Goal: Navigation & Orientation: Find specific page/section

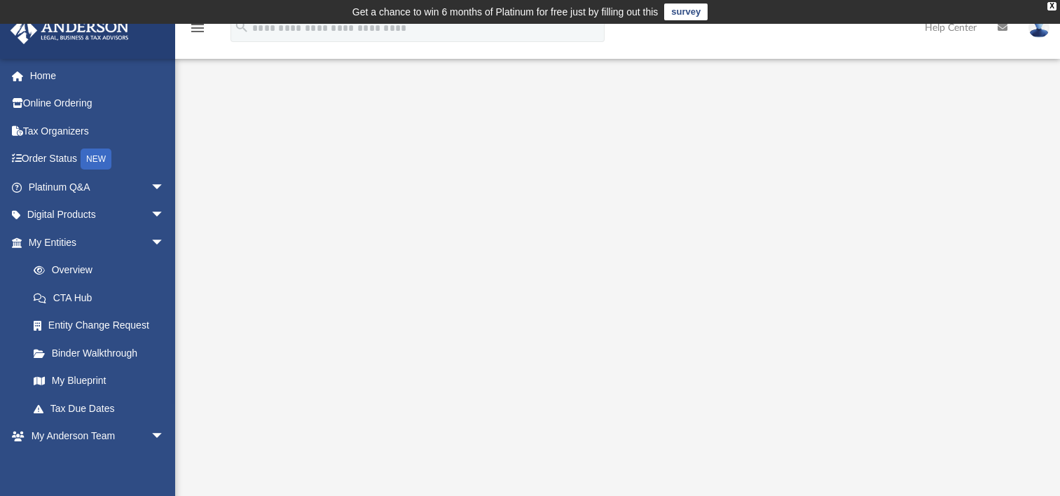
scroll to position [78, 0]
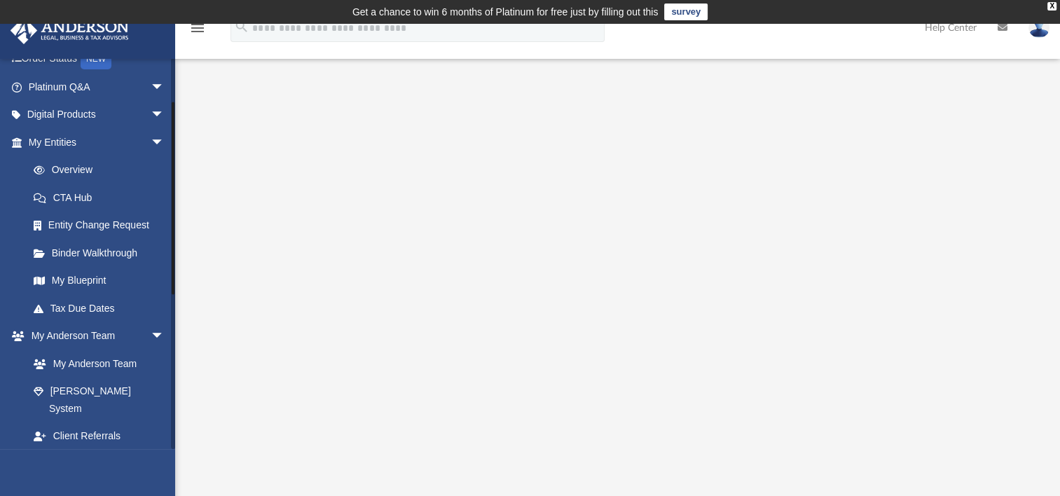
scroll to position [140, 0]
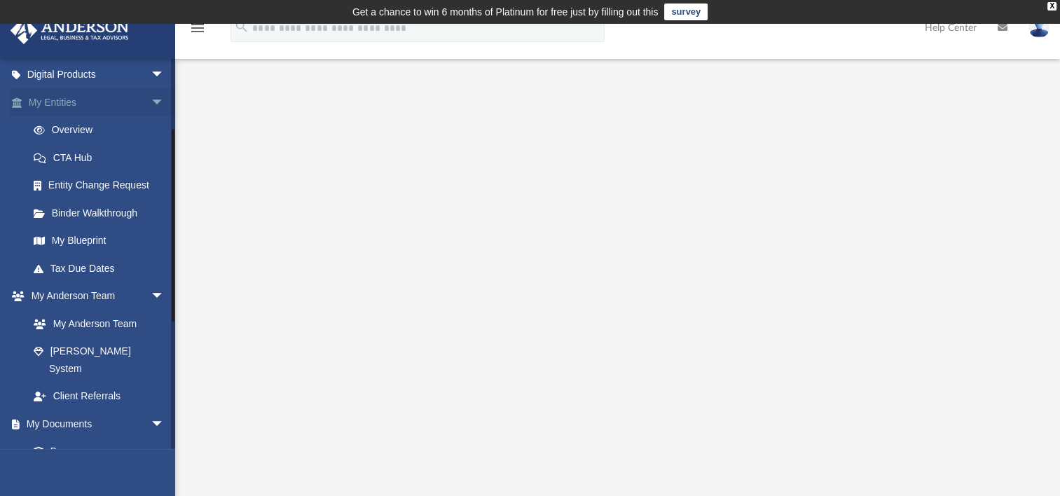
click at [109, 105] on link "My Entities arrow_drop_down" at bounding box center [98, 102] width 176 height 28
click at [84, 125] on link "Overview" at bounding box center [103, 130] width 166 height 28
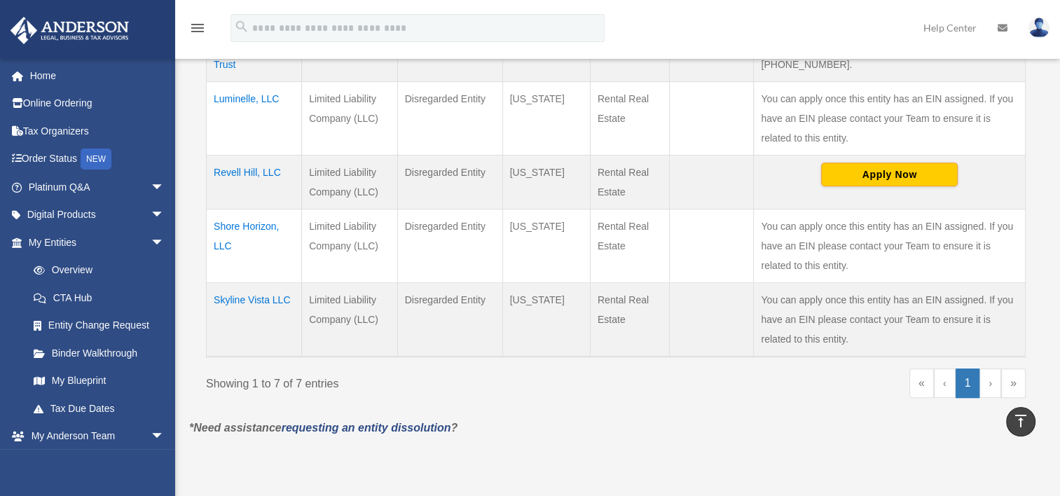
scroll to position [560, 0]
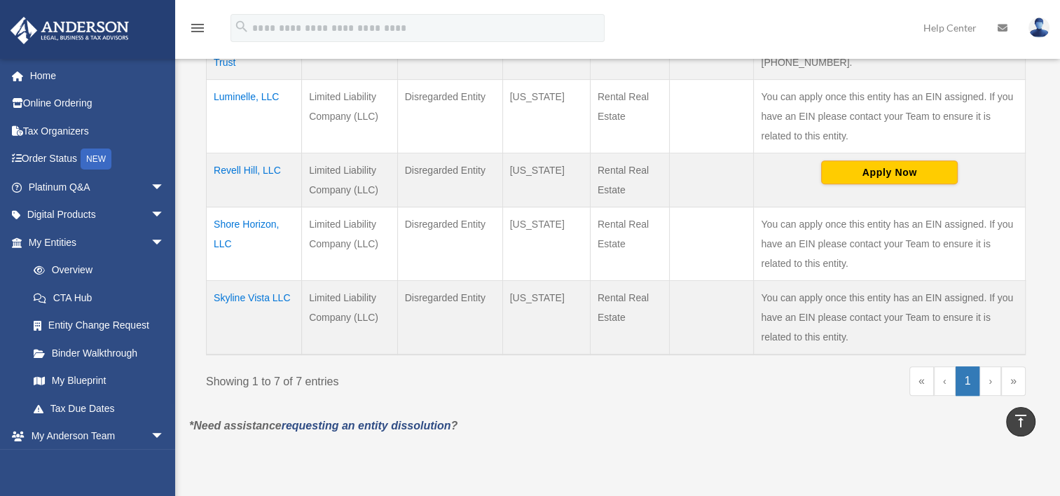
drag, startPoint x: 403, startPoint y: 275, endPoint x: 487, endPoint y: 276, distance: 83.4
click at [487, 280] on td "Disregarded Entity" at bounding box center [449, 317] width 105 height 74
drag, startPoint x: 487, startPoint y: 276, endPoint x: 479, endPoint y: 286, distance: 12.5
click at [479, 286] on td "Disregarded Entity" at bounding box center [449, 317] width 105 height 74
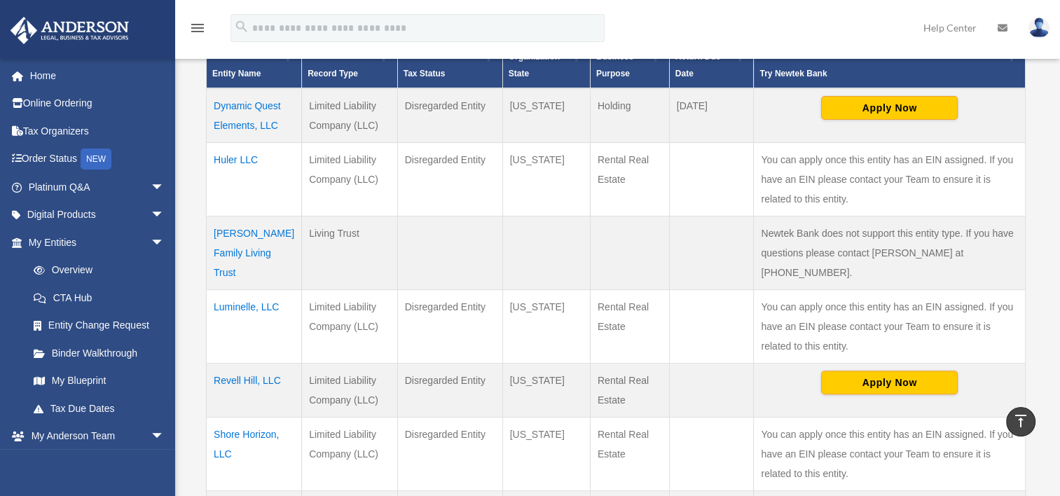
scroll to position [350, 0]
drag, startPoint x: 406, startPoint y: 155, endPoint x: 485, endPoint y: 154, distance: 78.5
click at [485, 154] on td "Disregarded Entity" at bounding box center [449, 179] width 105 height 74
drag, startPoint x: 405, startPoint y: 286, endPoint x: 488, endPoint y: 284, distance: 82.7
click at [488, 289] on td "Disregarded Entity" at bounding box center [449, 326] width 105 height 74
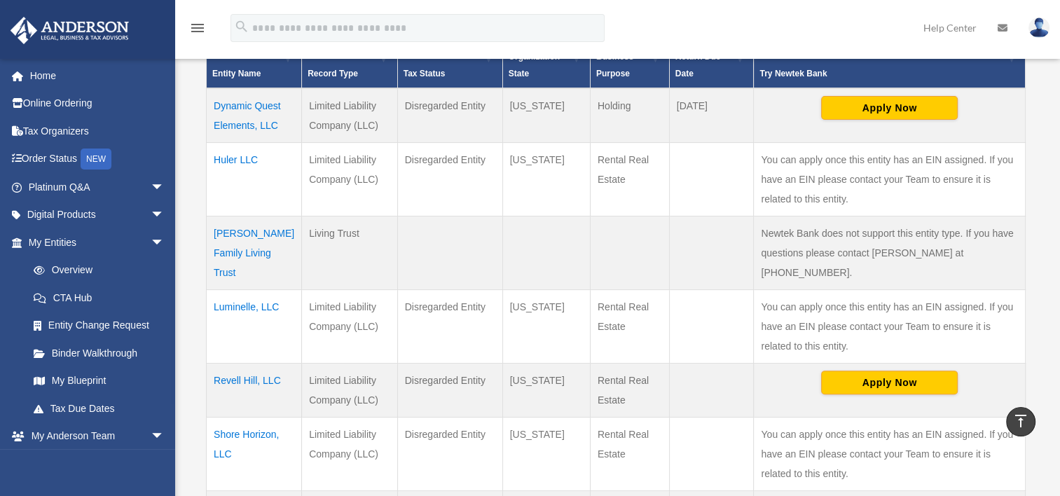
drag, startPoint x: 488, startPoint y: 284, endPoint x: 406, endPoint y: 359, distance: 111.1
click at [406, 363] on td "Disregarded Entity" at bounding box center [449, 390] width 105 height 54
drag, startPoint x: 405, startPoint y: 358, endPoint x: 490, endPoint y: 357, distance: 85.5
click at [490, 363] on td "Disregarded Entity" at bounding box center [449, 390] width 105 height 54
click at [102, 191] on link "Platinum Q&A arrow_drop_down" at bounding box center [98, 187] width 176 height 28
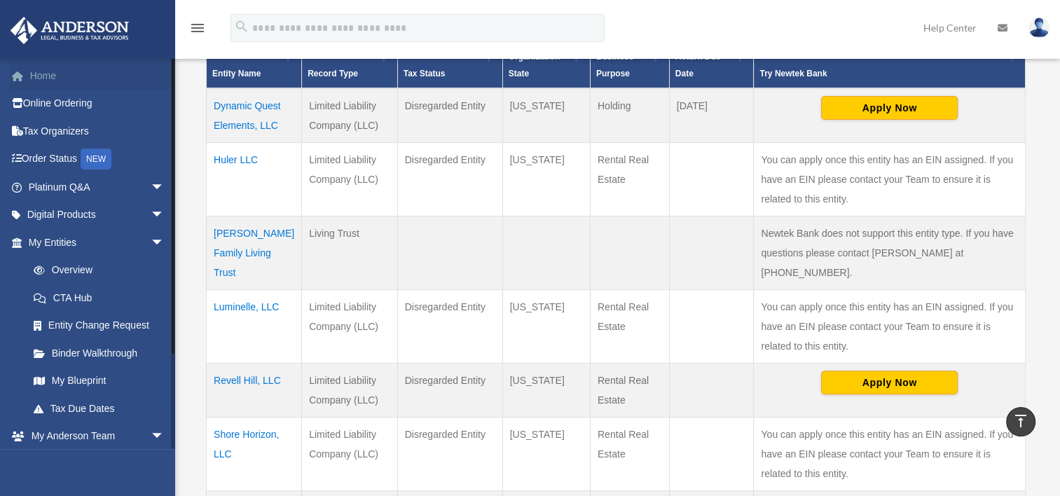
click at [45, 74] on link "Home" at bounding box center [98, 76] width 176 height 28
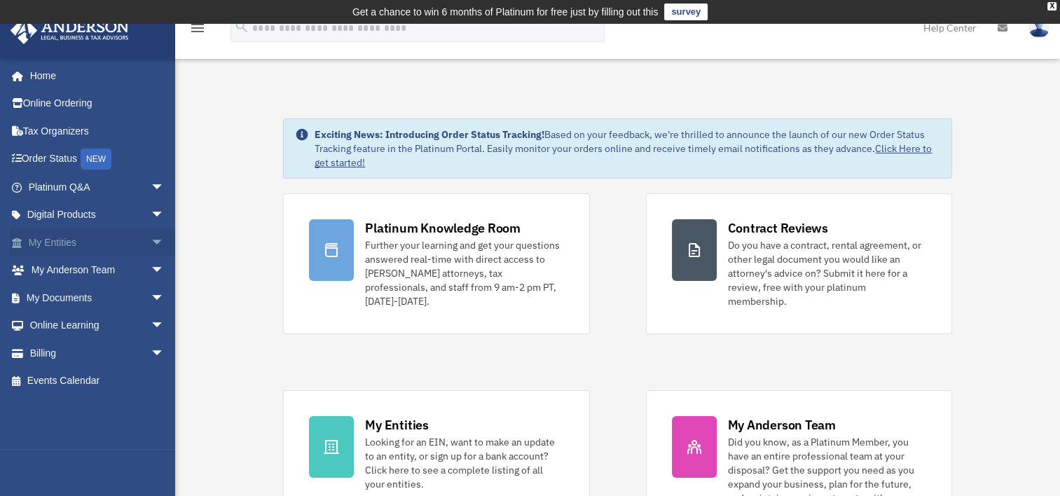
click at [151, 239] on span "arrow_drop_down" at bounding box center [165, 242] width 28 height 29
